Goal: Navigation & Orientation: Find specific page/section

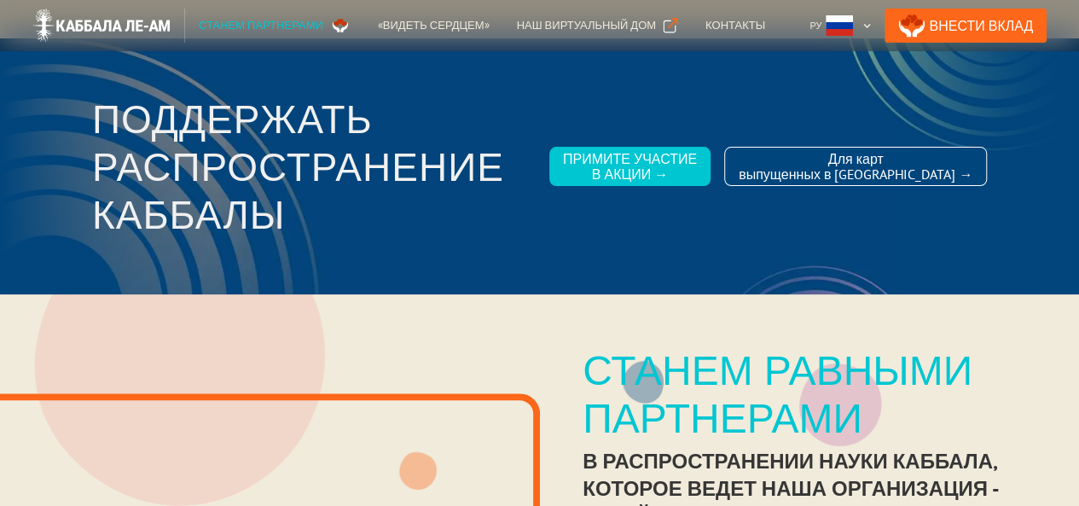
scroll to position [11, 0]
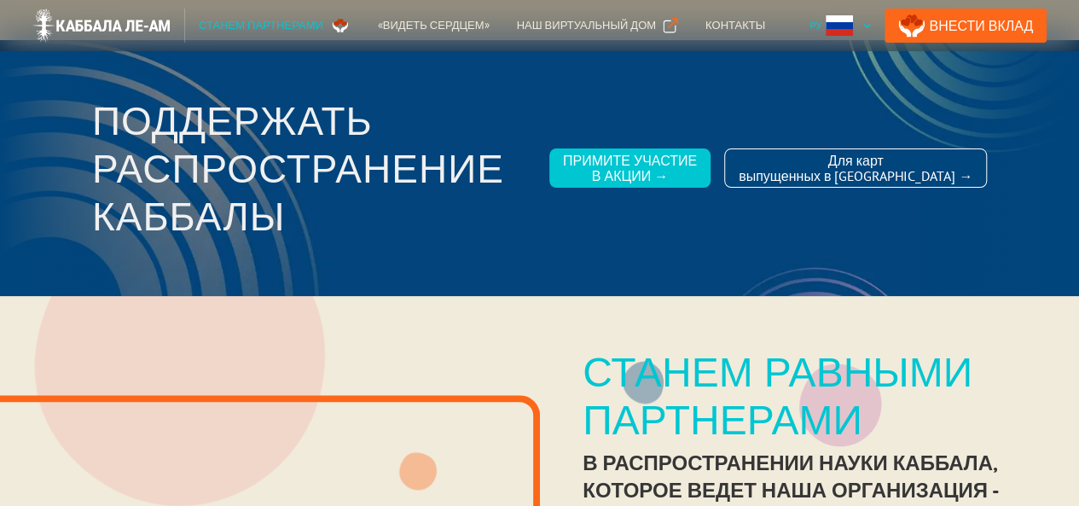
click at [871, 27] on div at bounding box center [865, 25] width 9 height 9
click at [871, 21] on div at bounding box center [865, 25] width 9 height 9
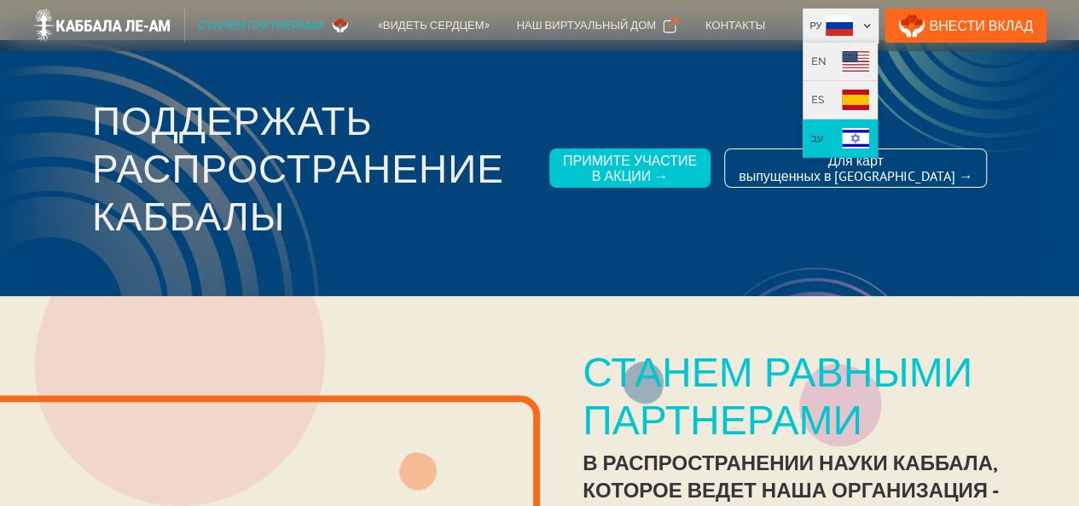
click at [863, 142] on img at bounding box center [855, 138] width 27 height 20
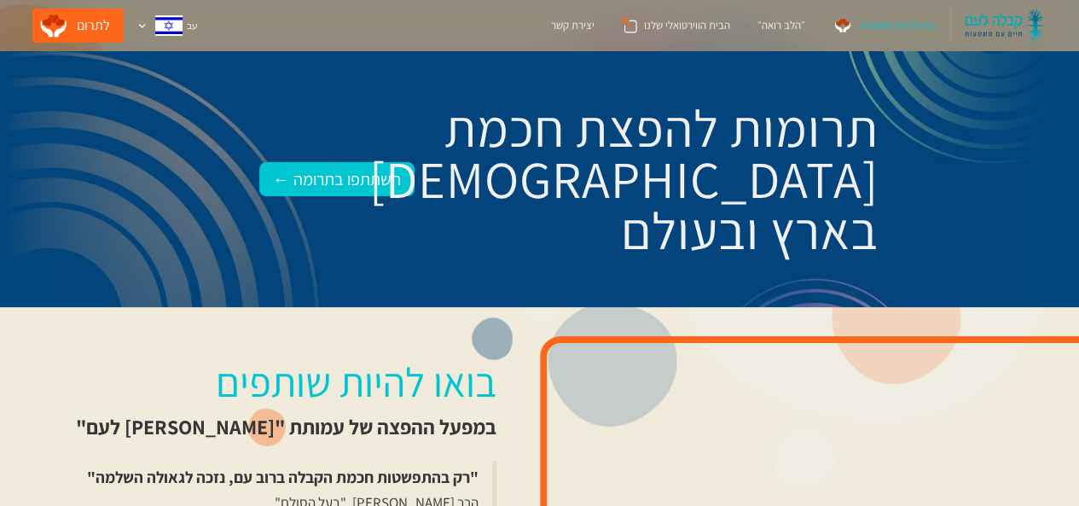
click at [1005, 26] on img at bounding box center [1006, 26] width 82 height 34
click at [690, 34] on link "הבית הווירטואלי שלנו" at bounding box center [676, 26] width 136 height 34
